Goal: Find specific page/section: Find specific page/section

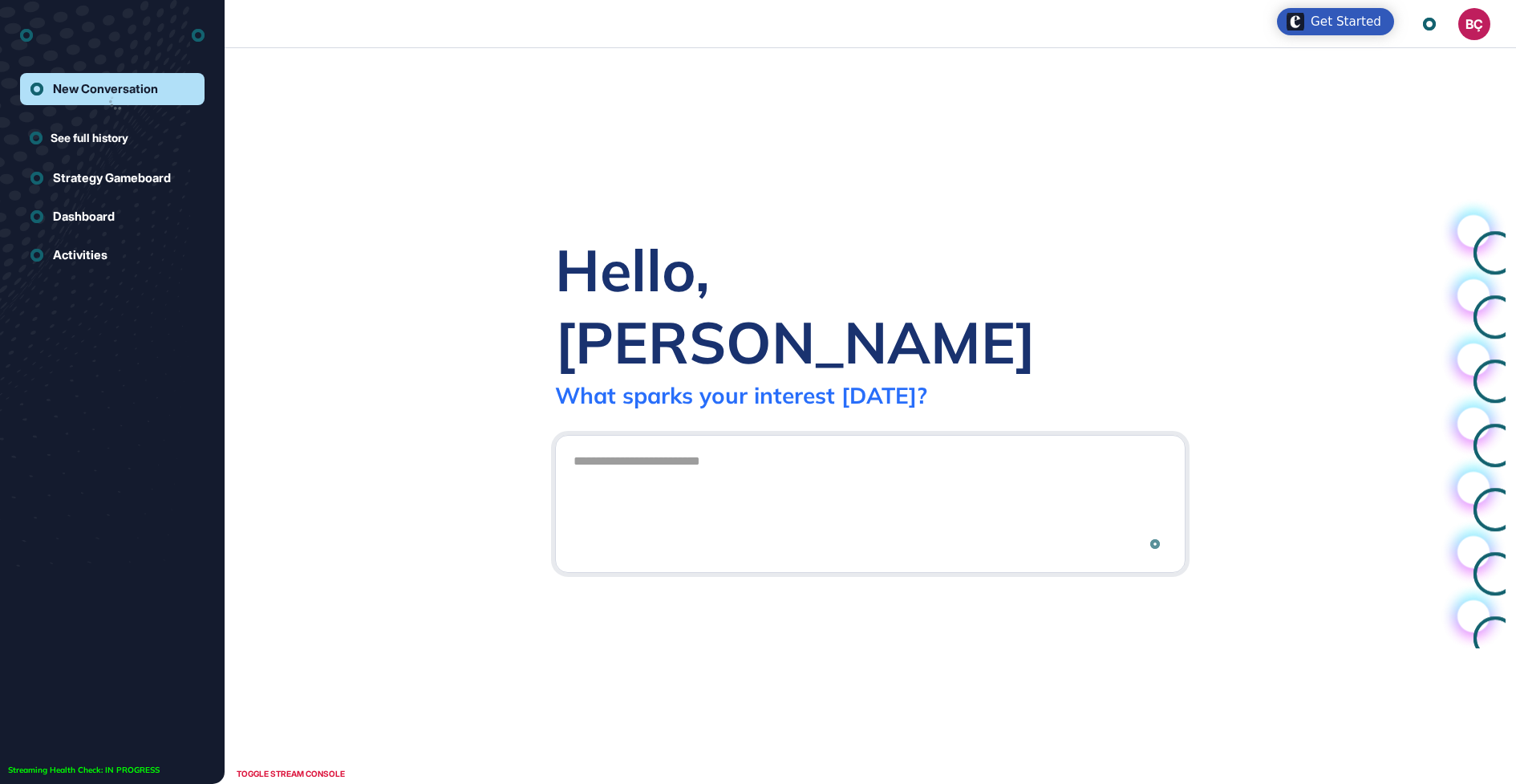
scroll to position [1, 1]
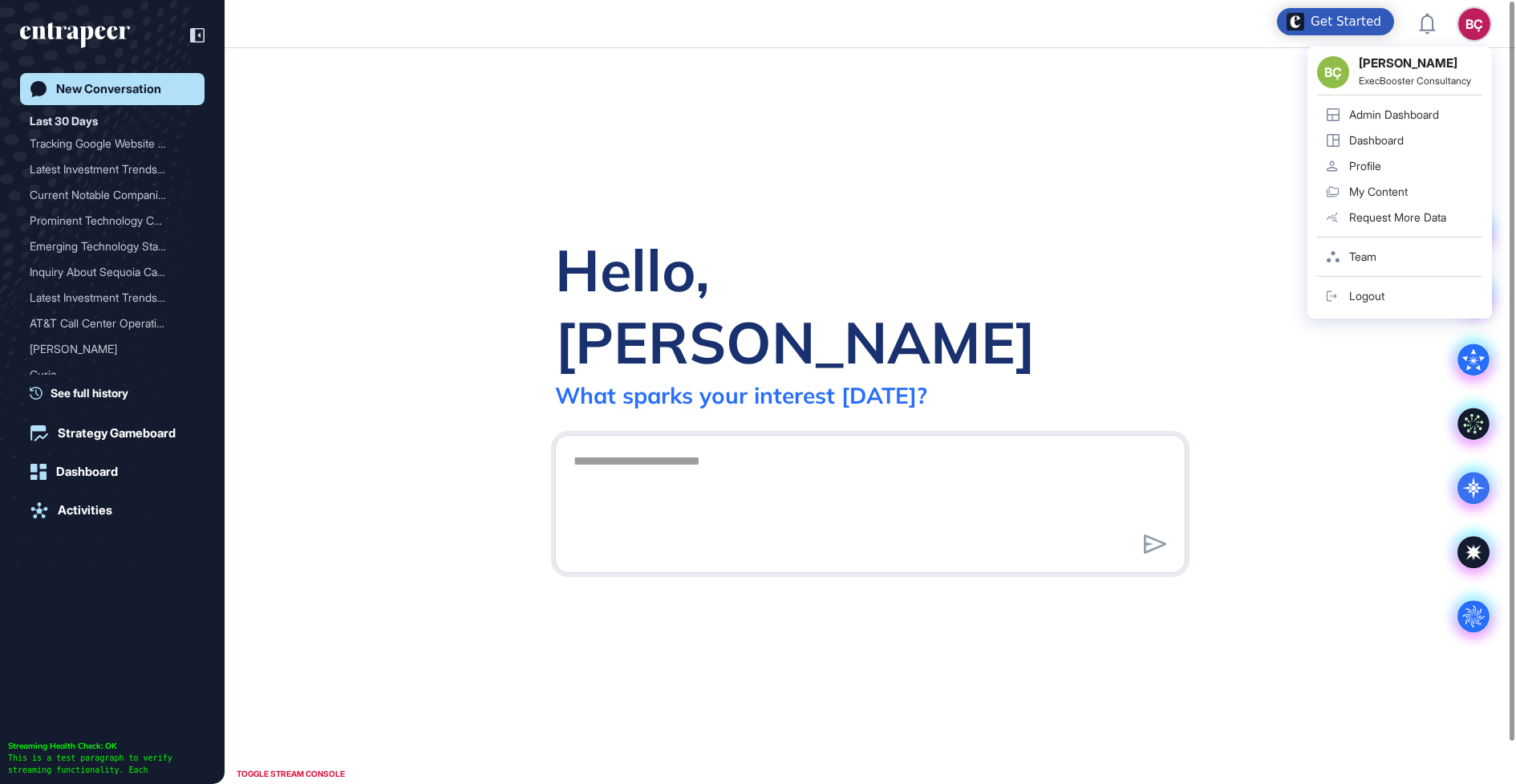
click at [1356, 124] on link "Admin Dashboard" at bounding box center [1399, 114] width 165 height 25
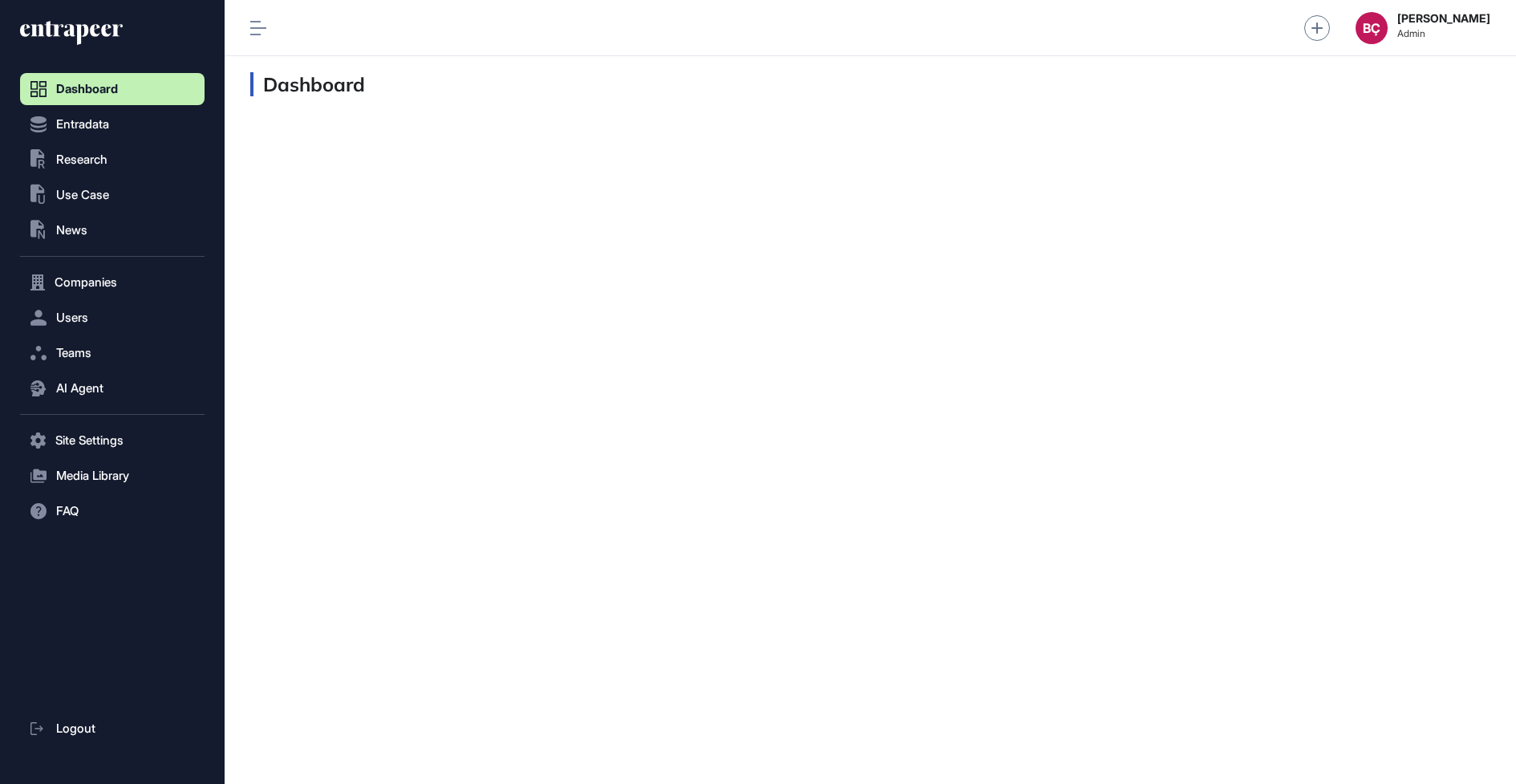
scroll to position [1, 1]
click at [84, 376] on button "AI Agent" at bounding box center [111, 388] width 184 height 32
click at [83, 450] on span "Messages" at bounding box center [78, 450] width 51 height 13
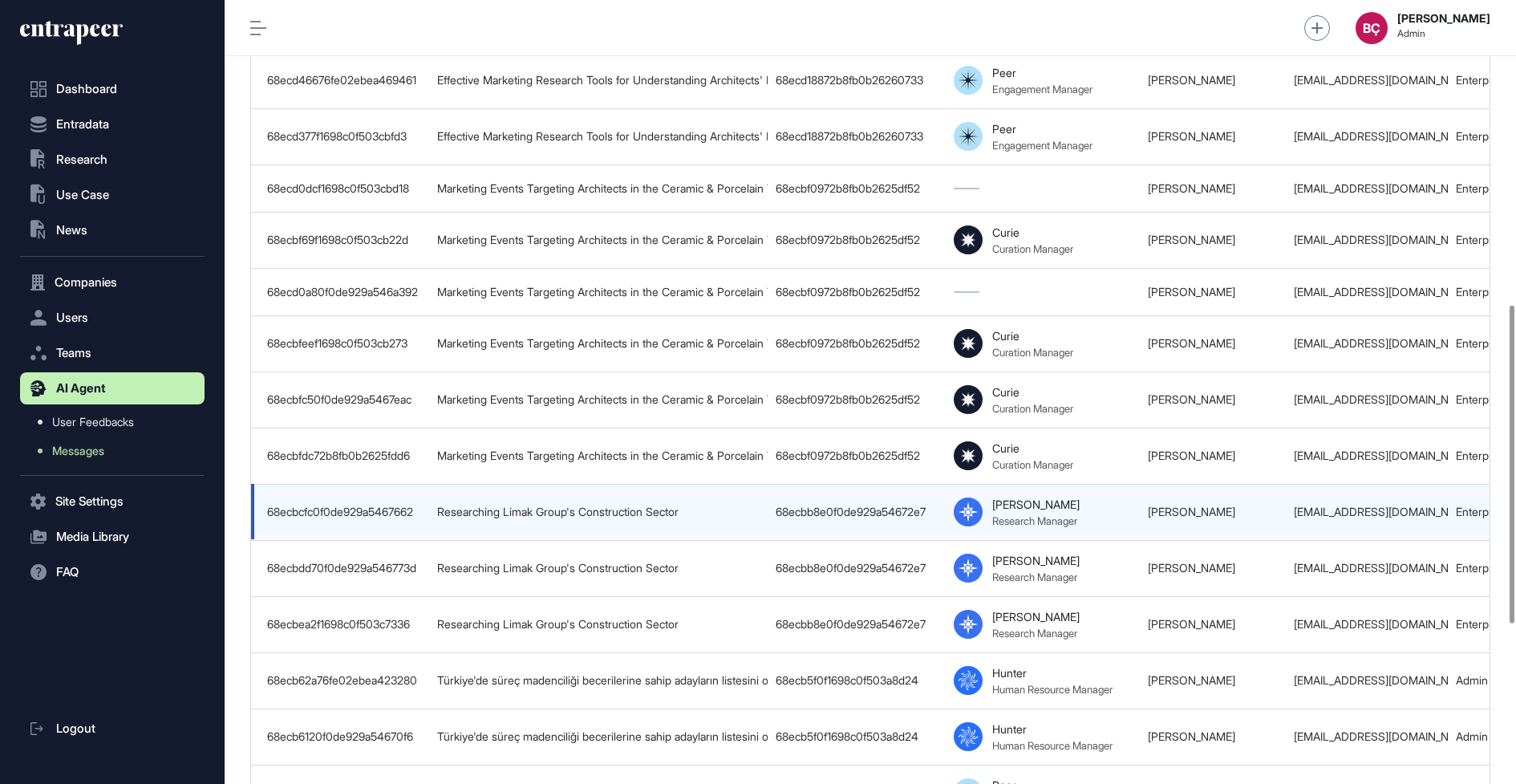
scroll to position [0, 843]
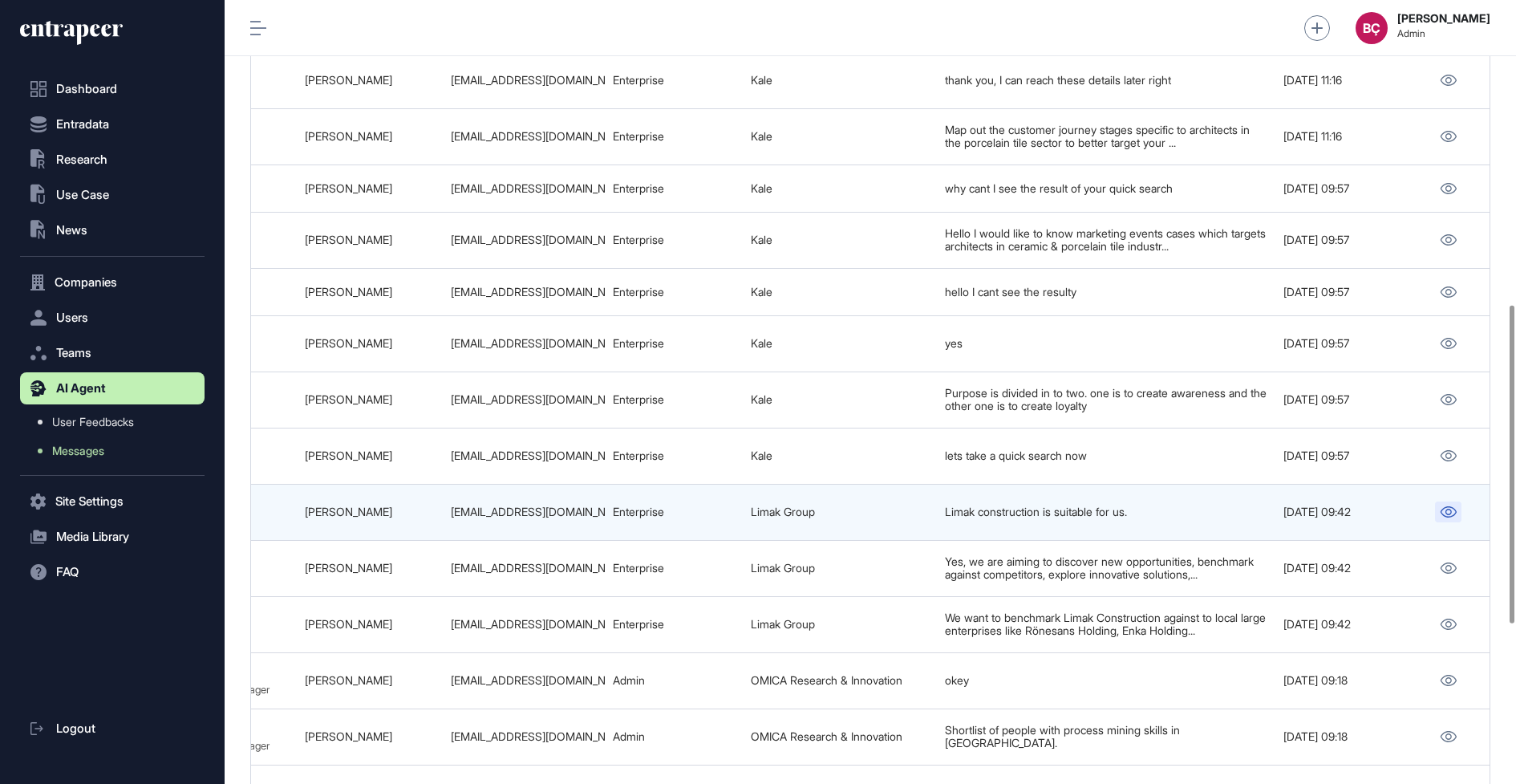
click at [1448, 506] on icon at bounding box center [1448, 512] width 16 height 11
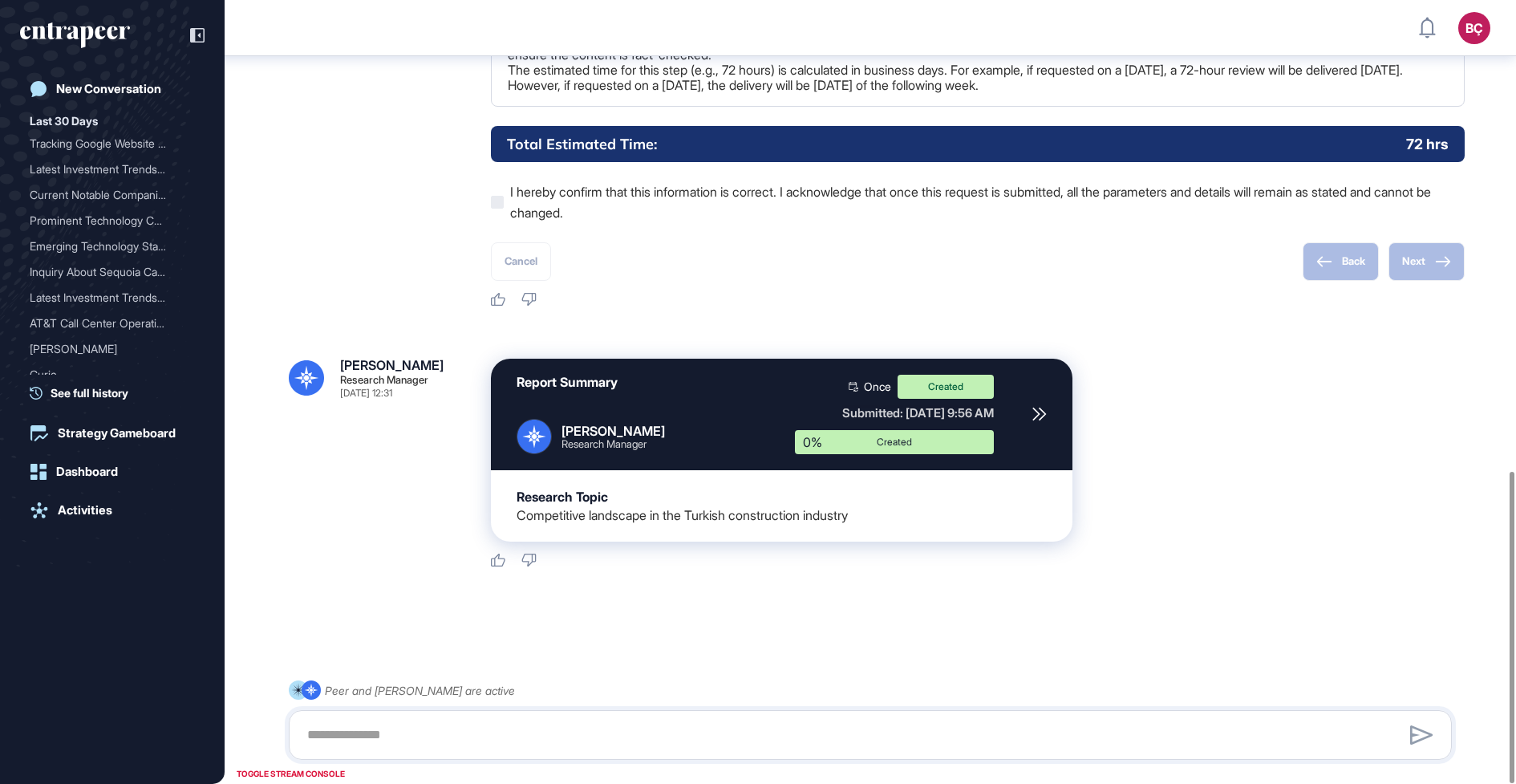
scroll to position [1185, 0]
